Goal: Information Seeking & Learning: Learn about a topic

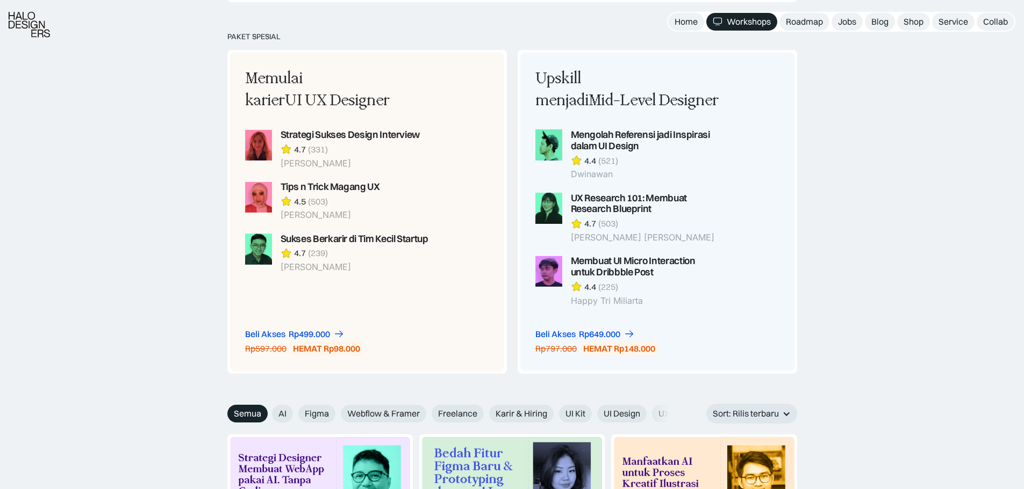
scroll to position [1074, 0]
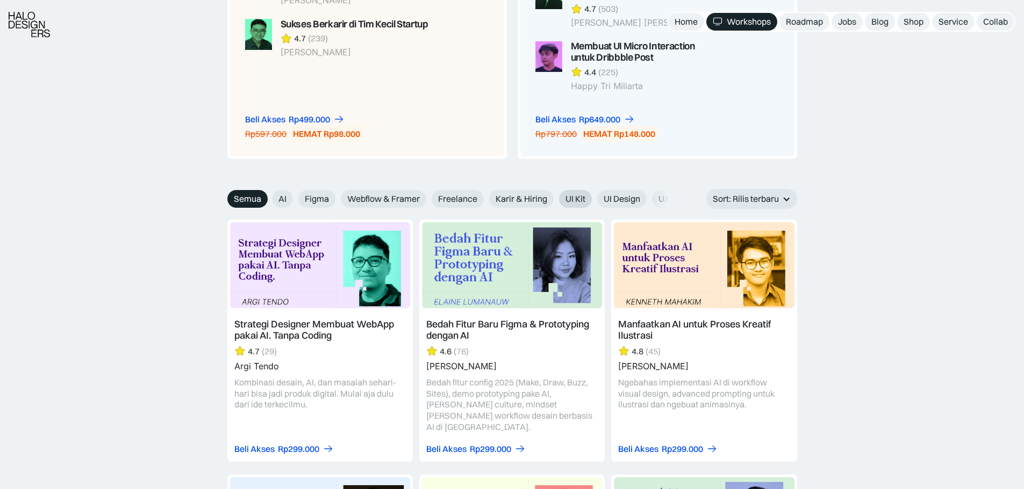
click at [579, 195] on span "UI Kit" at bounding box center [575, 198] width 20 height 11
click at [268, 195] on input "UI Kit" at bounding box center [264, 195] width 7 height 7
radio input "true"
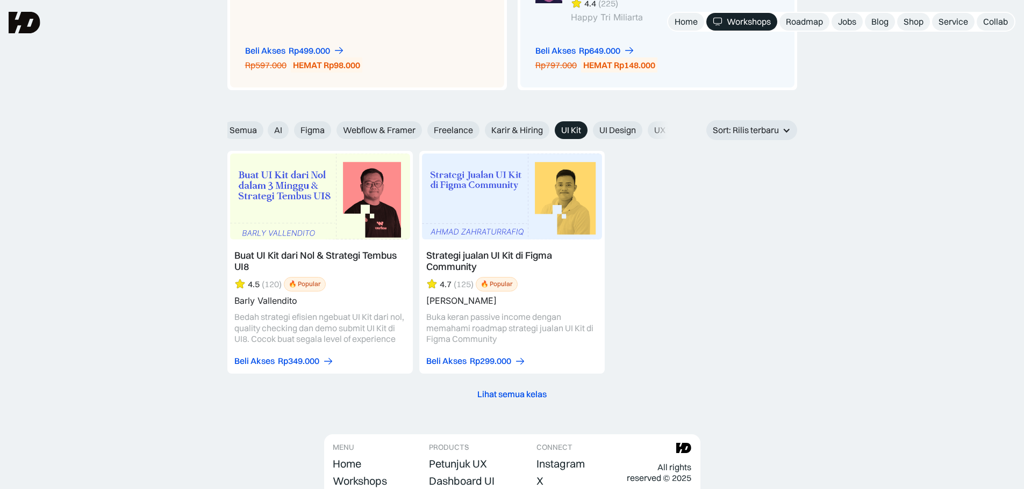
scroll to position [1128, 0]
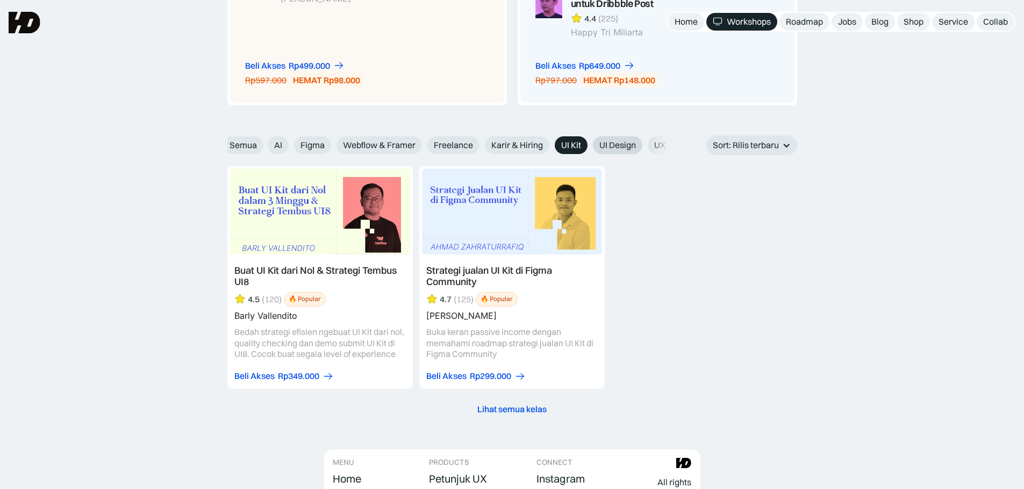
click at [598, 142] on label "UI Design" at bounding box center [617, 145] width 49 height 18
click at [264, 142] on input "UI Design" at bounding box center [260, 141] width 7 height 7
radio input "true"
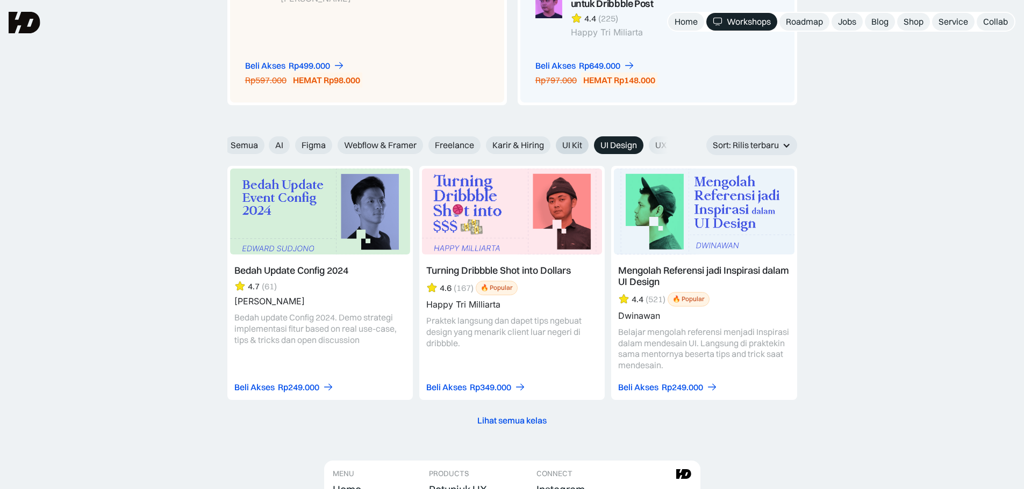
click at [567, 149] on span "UI Kit" at bounding box center [572, 145] width 20 height 11
click at [265, 145] on input "UI Kit" at bounding box center [261, 141] width 7 height 7
radio input "true"
